Goal: Transaction & Acquisition: Obtain resource

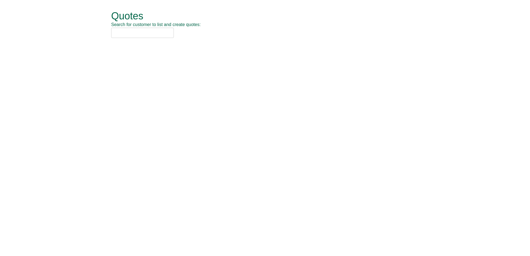
drag, startPoint x: 128, startPoint y: 28, endPoint x: 128, endPoint y: 34, distance: 6.1
click at [128, 28] on input "text" at bounding box center [142, 33] width 63 height 10
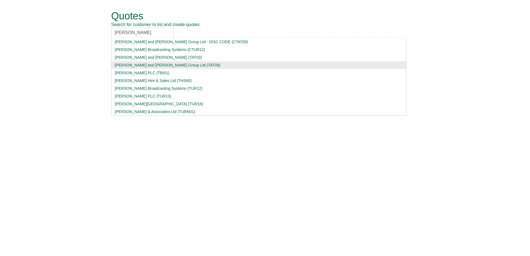
type input "turner"
click at [173, 64] on div "Turner and Townsend Group Ltd (TAT09)" at bounding box center [259, 65] width 288 height 6
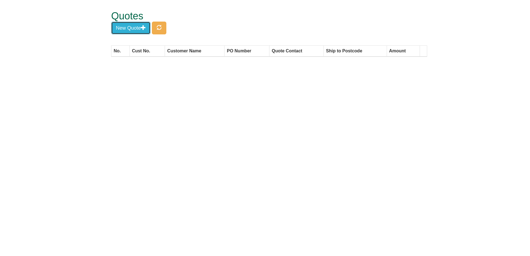
click at [140, 26] on button "New Quote" at bounding box center [130, 28] width 39 height 13
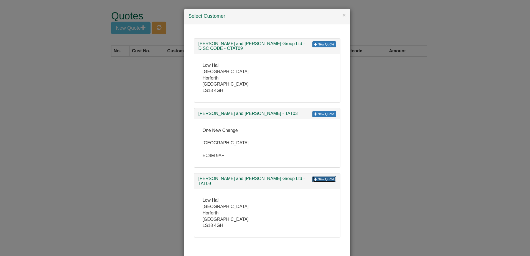
click at [329, 176] on link "New Quote" at bounding box center [324, 179] width 23 height 6
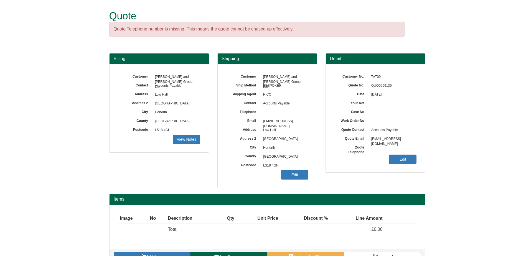
scroll to position [14, 0]
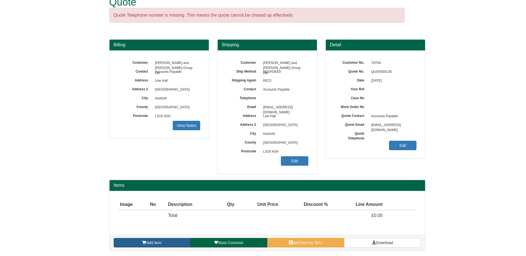
click at [146, 242] on span at bounding box center [144, 243] width 4 height 4
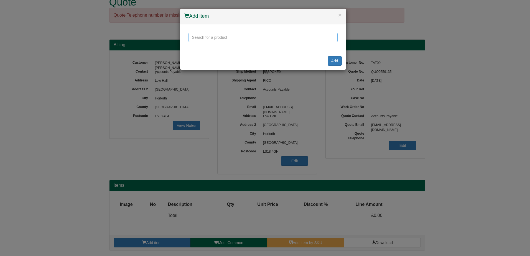
click at [211, 37] on input "text" at bounding box center [263, 37] width 149 height 9
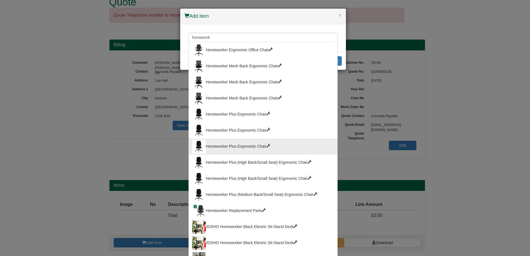
click at [238, 144] on div "Homeworker Plus Ergonomic Chair" at bounding box center [263, 147] width 142 height 14
type input "Homeworker Plus Ergonomic Chair"
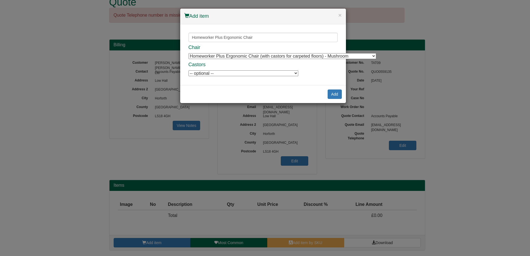
click at [241, 55] on select "Homeworker Plus Ergonomic Chair (with castors for carpeted floors) - Mushroom H…" at bounding box center [283, 56] width 188 height 6
select select "9900004"
click at [189, 53] on select "Homeworker Plus Ergonomic Chair (with castors for carpeted floors) - Mushroom H…" at bounding box center [283, 56] width 188 height 6
click at [336, 98] on button "Add" at bounding box center [335, 94] width 14 height 9
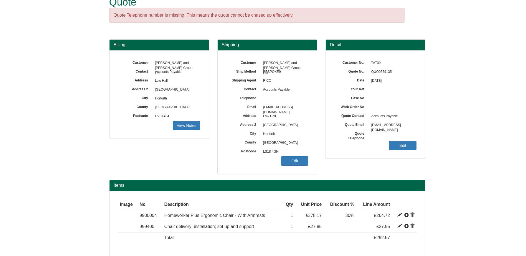
scroll to position [36, 0]
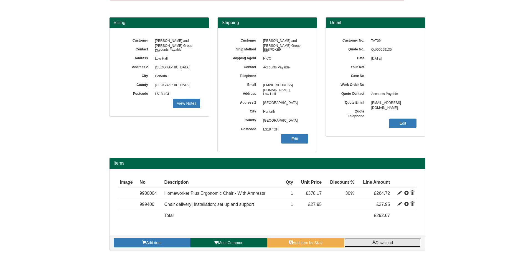
click at [379, 245] on span "Download" at bounding box center [384, 243] width 17 height 4
